Goal: Task Accomplishment & Management: Manage account settings

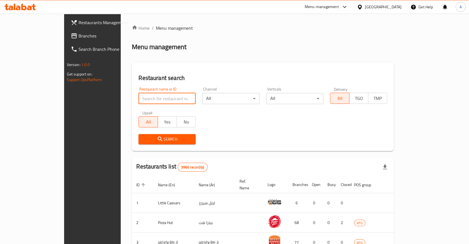
click at [151, 98] on input "search" at bounding box center [167, 98] width 57 height 11
type input "m"
type input "woop"
click button "Search" at bounding box center [167, 139] width 57 height 10
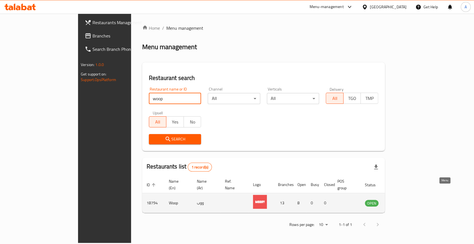
click at [401, 201] on icon "enhanced table" at bounding box center [397, 203] width 6 height 5
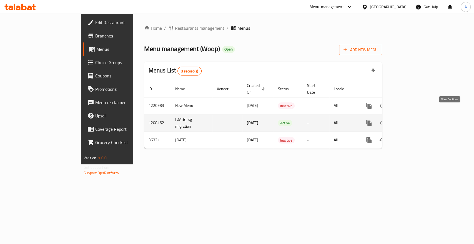
click at [412, 121] on icon "enhanced table" at bounding box center [409, 123] width 5 height 5
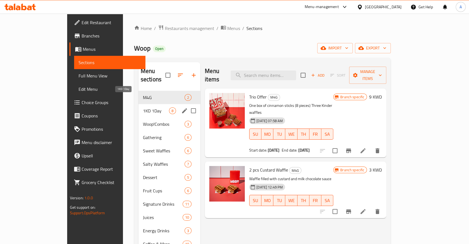
click at [143, 107] on span "1KD 1Day" at bounding box center [156, 110] width 26 height 7
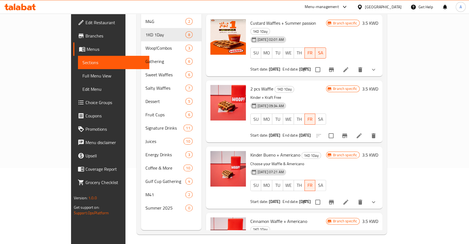
scroll to position [77, 0]
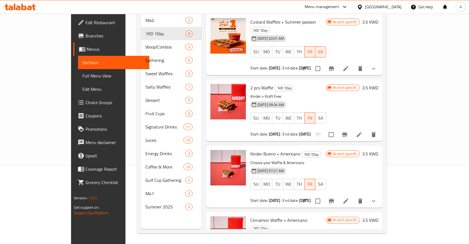
click at [362, 132] on icon at bounding box center [359, 134] width 5 height 5
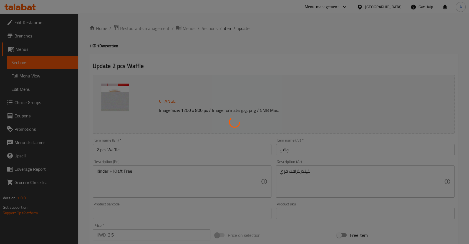
click at [143, 9] on div at bounding box center [234, 122] width 469 height 244
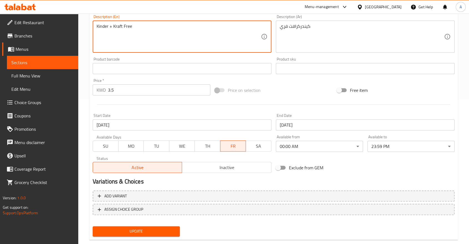
scroll to position [22, 0]
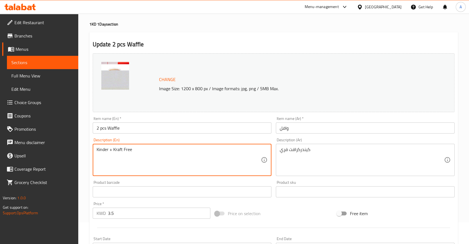
drag, startPoint x: 136, startPoint y: 151, endPoint x: 111, endPoint y: 146, distance: 25.3
click at [111, 147] on textarea "Kinder + Kraft Free" at bounding box center [179, 160] width 164 height 26
paste textarea "Custard f"
click at [125, 147] on textarea "Kinder + Custard free" at bounding box center [179, 160] width 164 height 26
click at [153, 147] on textarea "Kinder + Custard Free" at bounding box center [179, 160] width 164 height 26
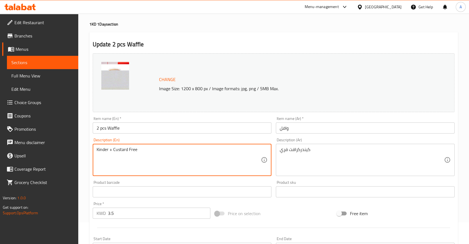
click at [153, 147] on textarea "Kinder + Custard Free" at bounding box center [179, 160] width 164 height 26
click at [154, 147] on textarea "Kinder + Custard Free" at bounding box center [179, 160] width 164 height 26
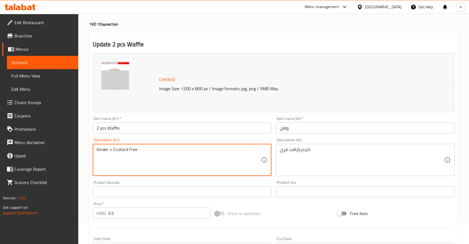
click at [154, 147] on textarea "Kinder + Custard Free" at bounding box center [179, 160] width 164 height 26
type textarea "Kinder + Custard Free"
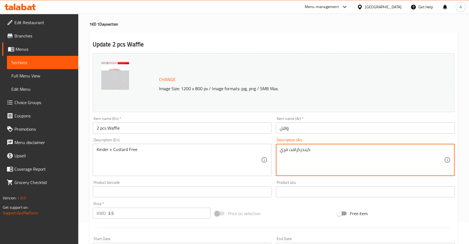
click at [281, 147] on textarea "كيندركرافت فري" at bounding box center [362, 160] width 164 height 26
paste textarea "+ كاسترد خالي من"
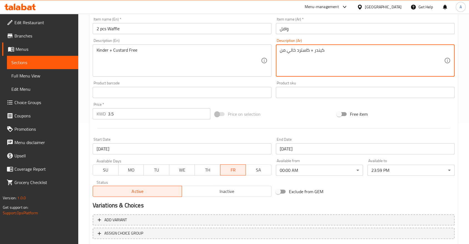
scroll to position [145, 0]
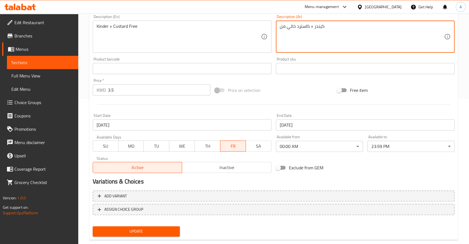
type textarea "كيندر + كاسترد خالي من"
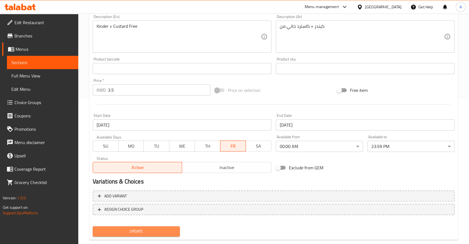
click at [153, 228] on span "Update" at bounding box center [136, 231] width 78 height 7
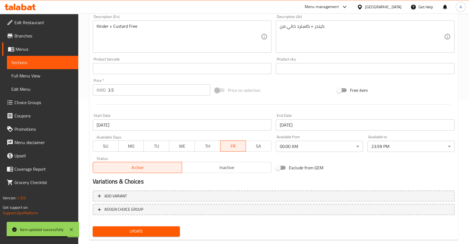
click at [255, 142] on span "SA" at bounding box center [258, 146] width 21 height 8
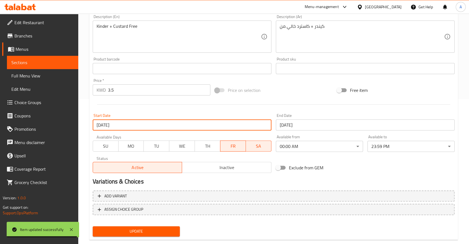
click at [174, 119] on input "[DATE]" at bounding box center [182, 124] width 179 height 11
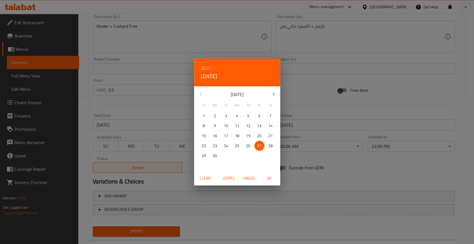
click at [274, 97] on icon "button" at bounding box center [273, 94] width 7 height 7
click at [249, 146] on p "24" at bounding box center [248, 145] width 4 height 7
click at [225, 177] on span "[DATE]" at bounding box center [228, 178] width 13 height 7
click at [259, 145] on p "24" at bounding box center [259, 145] width 4 height 7
click at [269, 177] on span "OK" at bounding box center [268, 178] width 13 height 7
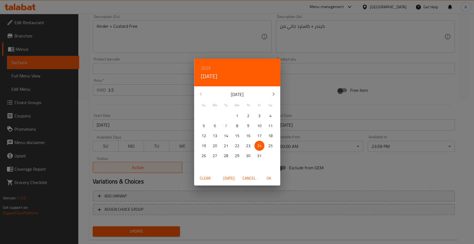
type input "[DATE]"
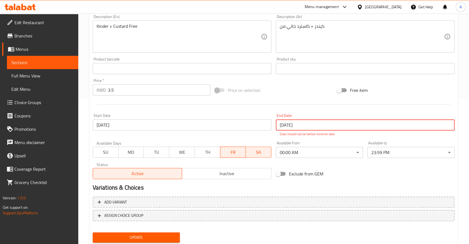
click at [291, 119] on input "[DATE]" at bounding box center [365, 124] width 179 height 11
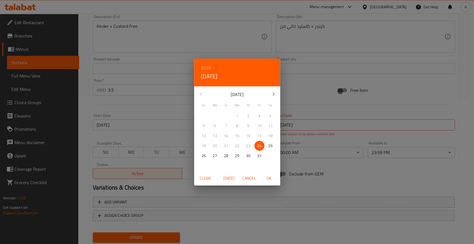
click at [259, 145] on p "24" at bounding box center [259, 145] width 4 height 7
click at [271, 178] on span "OK" at bounding box center [268, 178] width 13 height 7
type input "[DATE]"
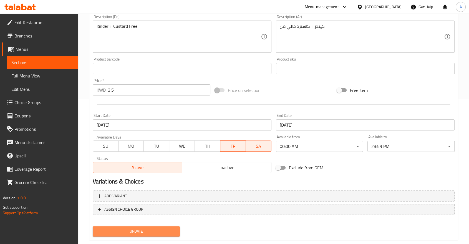
click at [156, 228] on span "Update" at bounding box center [136, 231] width 78 height 7
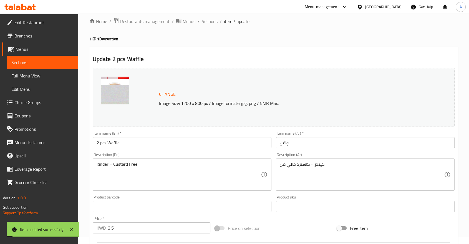
scroll to position [0, 0]
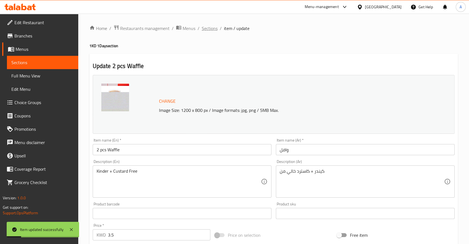
click at [202, 27] on span "Sections" at bounding box center [210, 28] width 16 height 7
